Goal: Navigation & Orientation: Find specific page/section

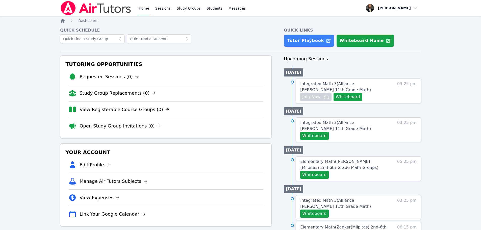
click at [63, 20] on icon "Breadcrumb" at bounding box center [63, 21] width 4 height 4
click at [62, 21] on icon "Breadcrumb" at bounding box center [63, 21] width 4 height 4
